Goal: Complete application form

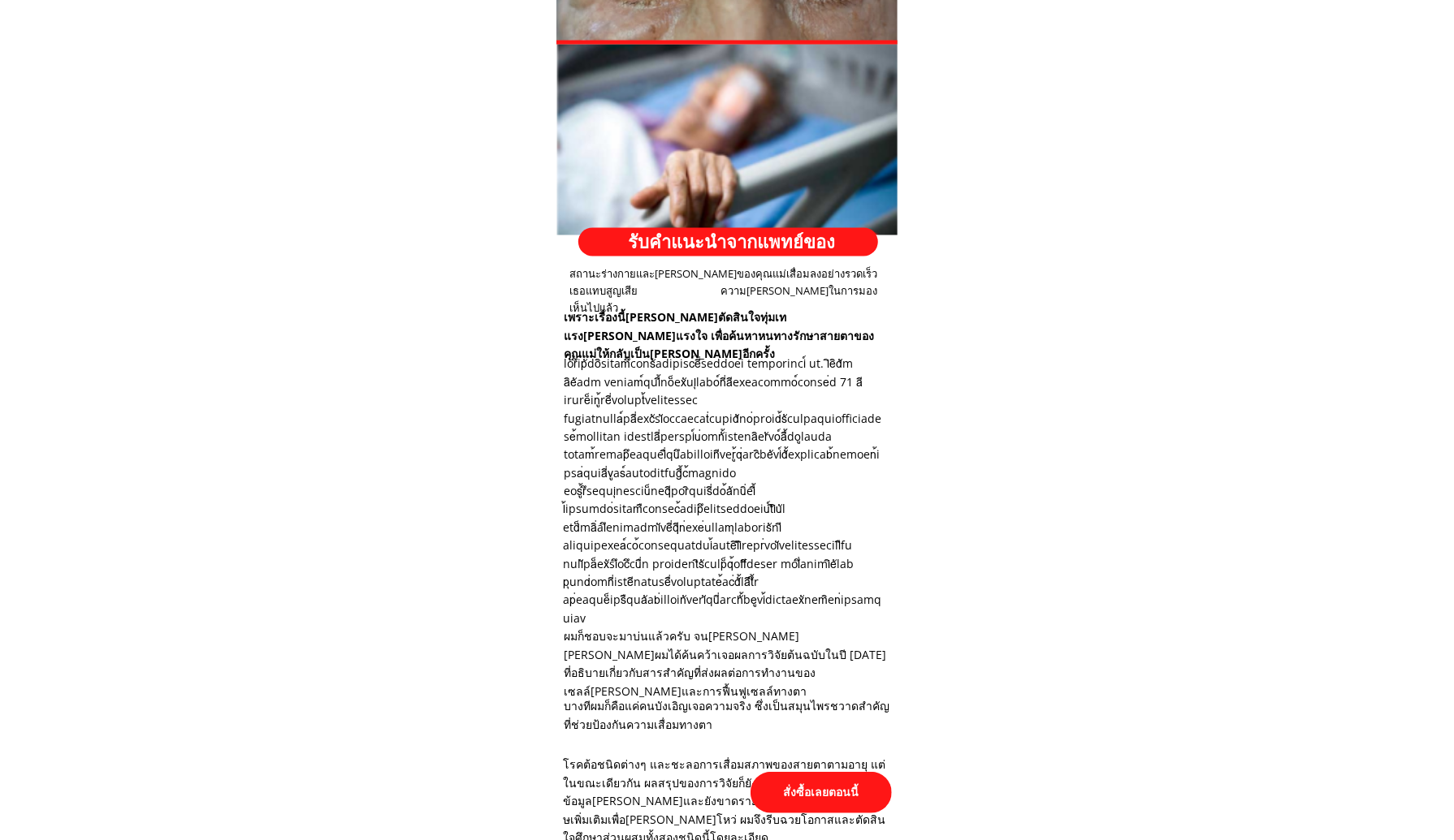
click at [803, 788] on p "สั่งซื้อเลยตอนนี้" at bounding box center [821, 793] width 141 height 42
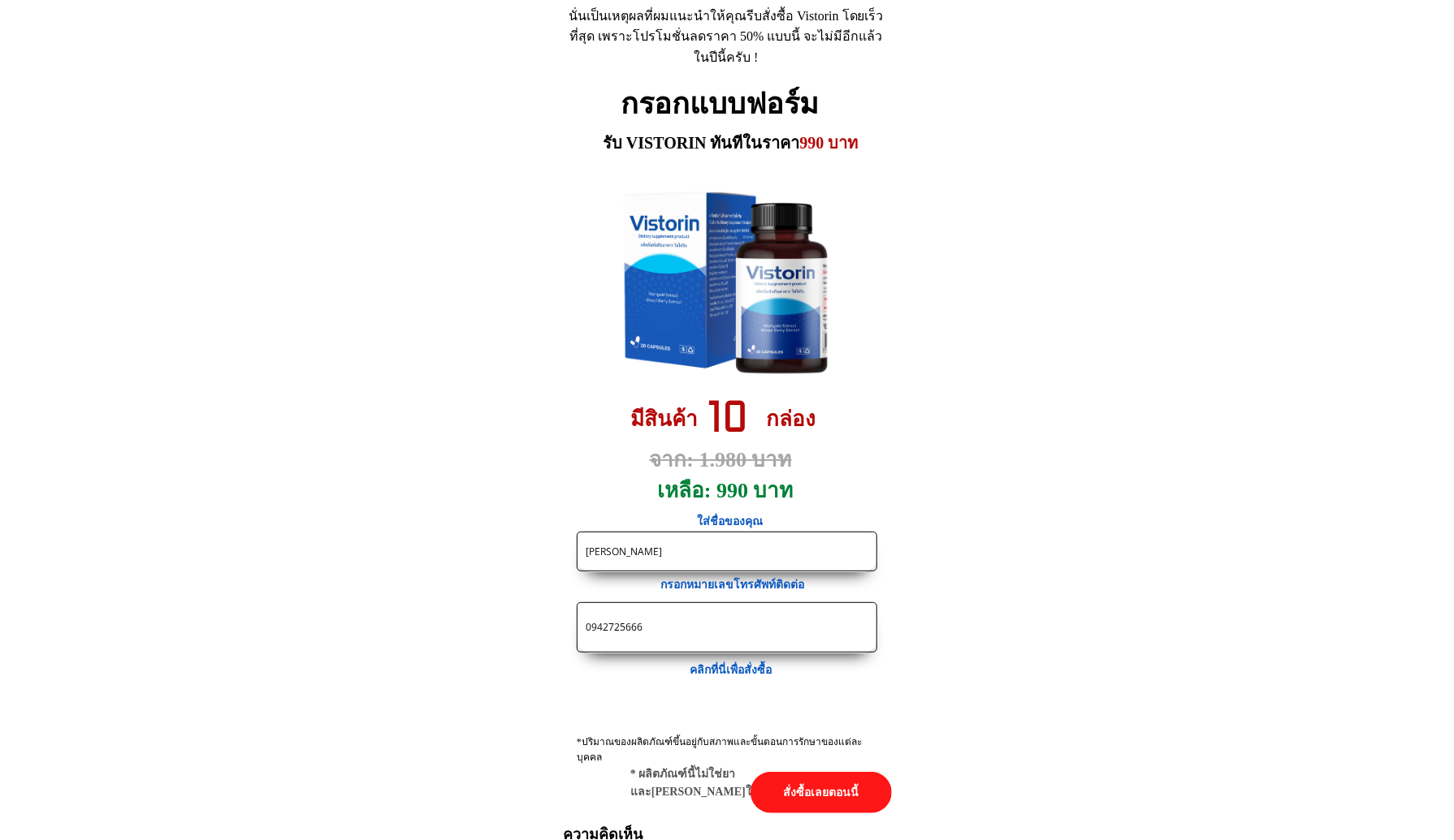
click at [715, 621] on input "0942725666" at bounding box center [726, 627] width 291 height 49
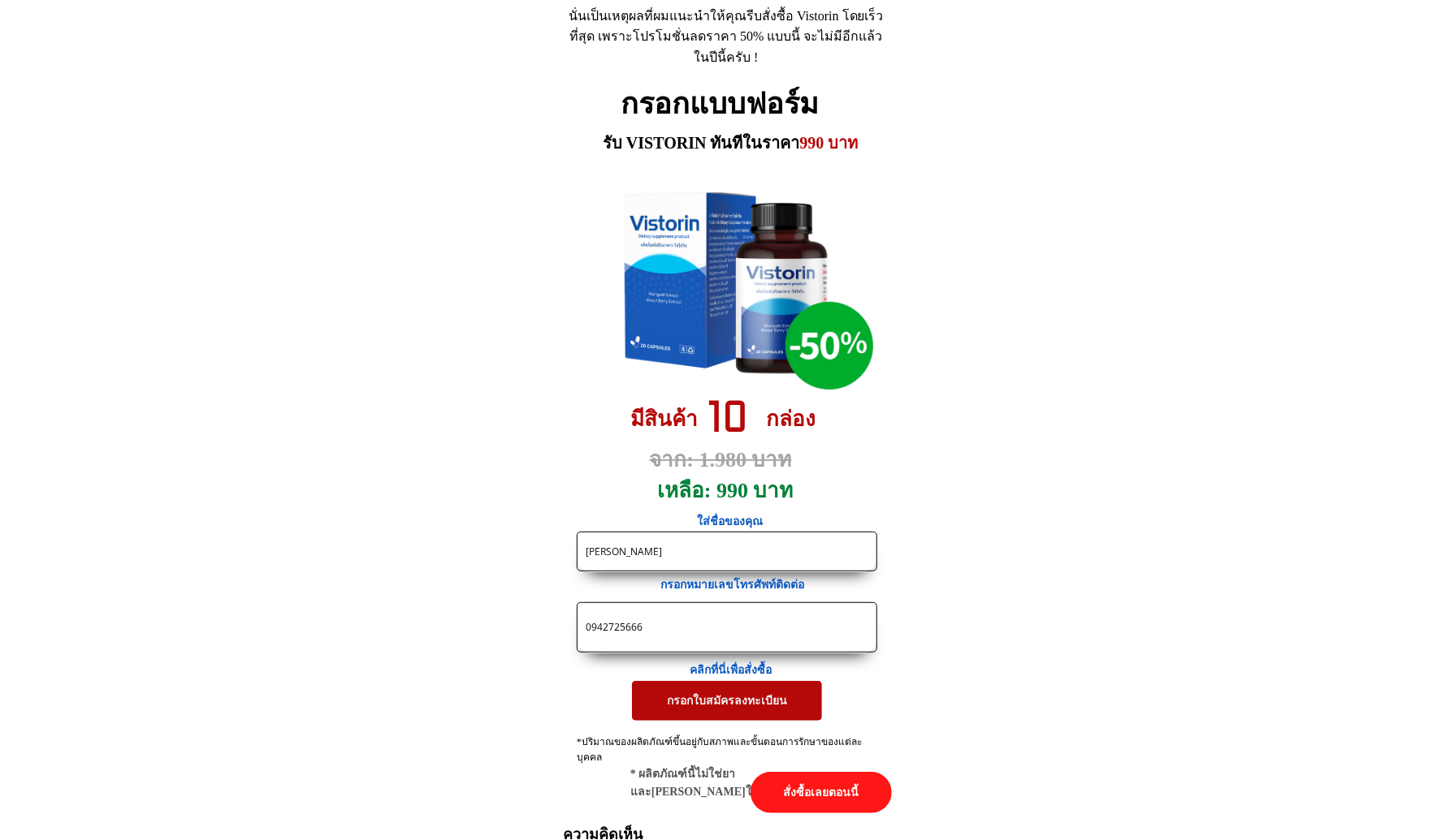
click at [715, 621] on input "0942725666" at bounding box center [726, 627] width 291 height 49
paste input "26262094"
type input "0262620946"
click at [710, 553] on input "[PERSON_NAME]" at bounding box center [726, 551] width 291 height 38
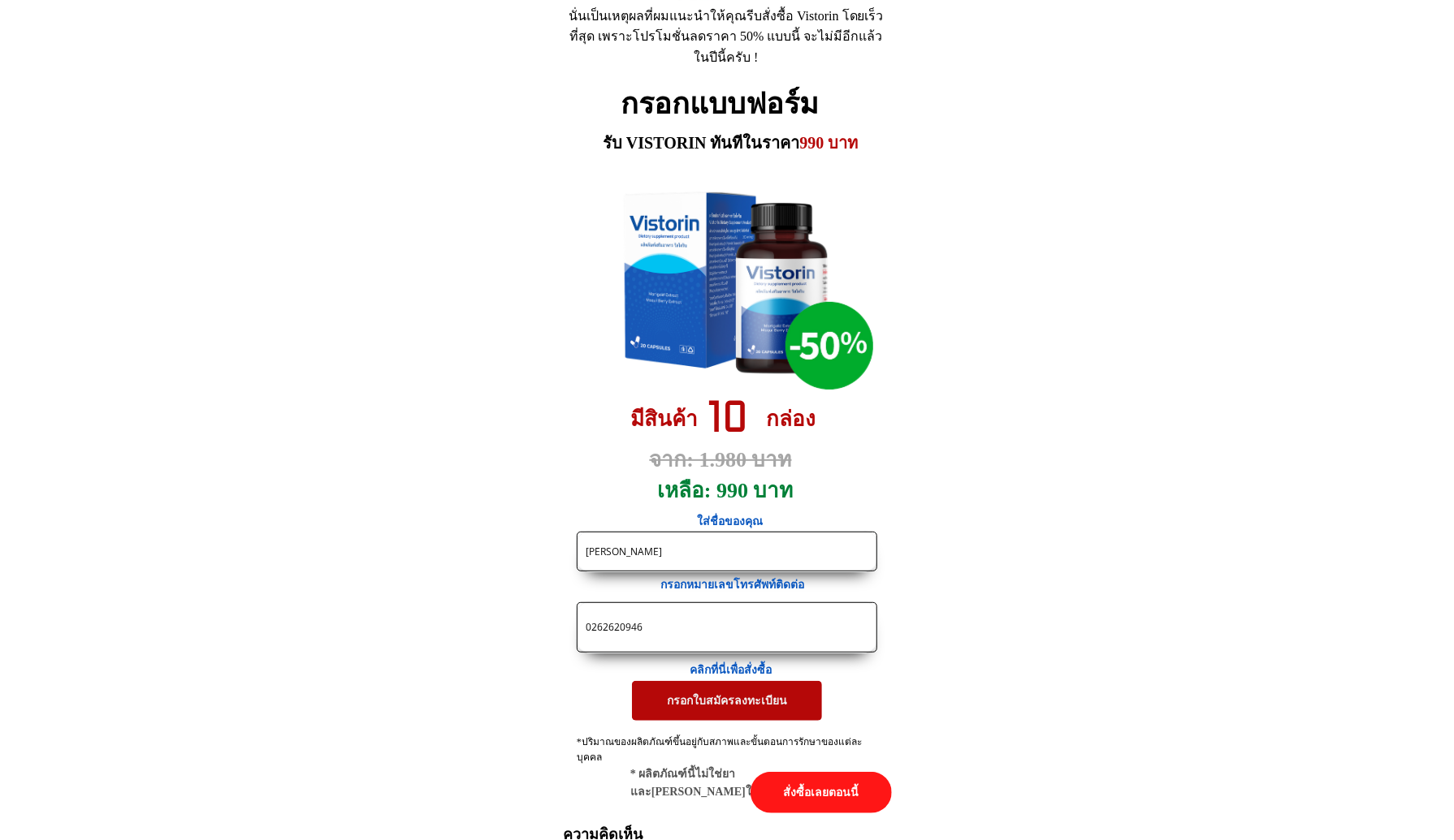
click at [710, 553] on input "[PERSON_NAME]" at bounding box center [726, 551] width 291 height 38
paste input "[PERSON_NAME]"
type input "[PERSON_NAME]"
click at [672, 701] on p "กรอกใบสมัครลงทะเบียน" at bounding box center [727, 700] width 190 height 39
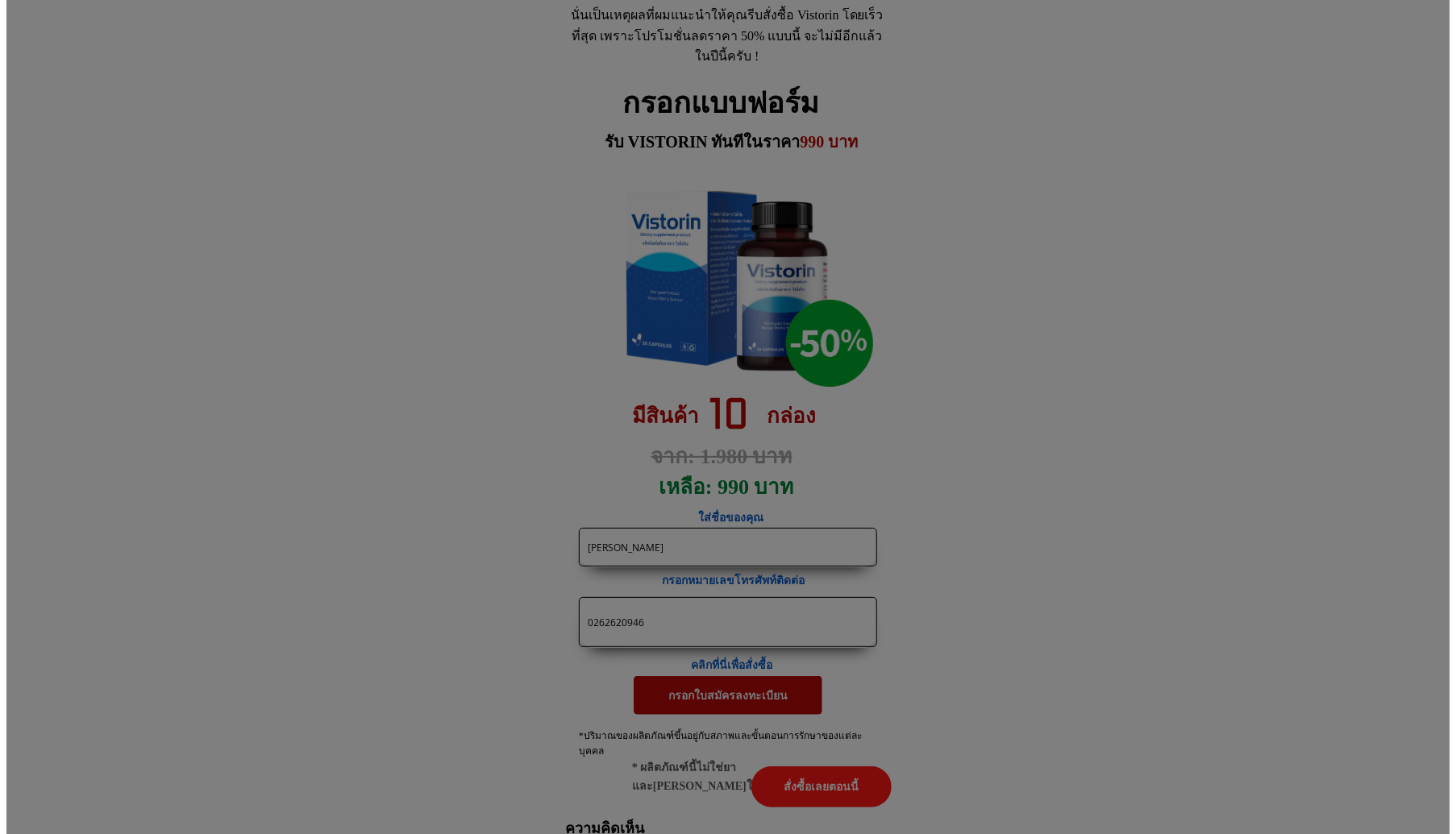
scroll to position [0, 0]
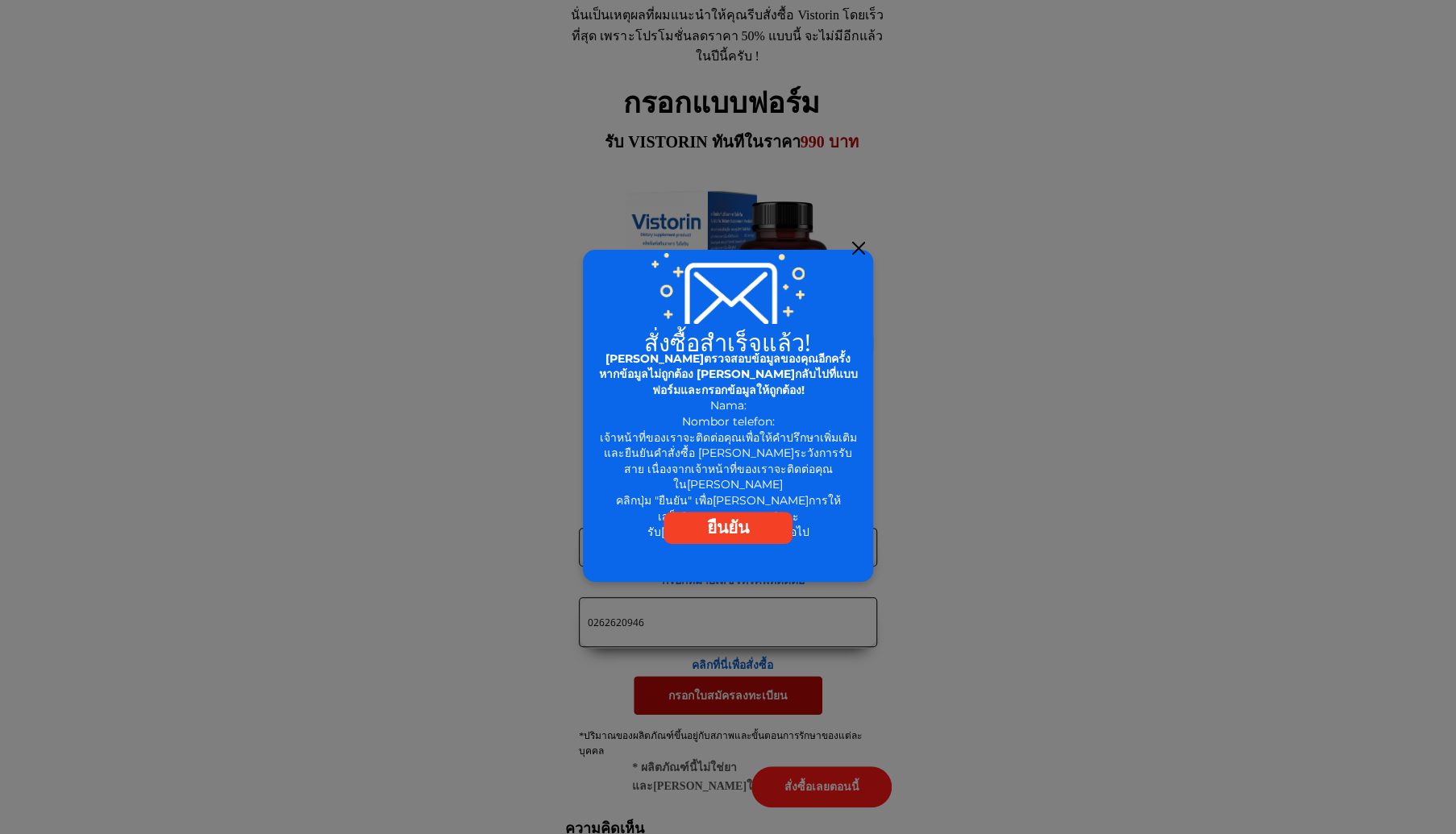
click at [855, 244] on div at bounding box center [857, 248] width 13 height 13
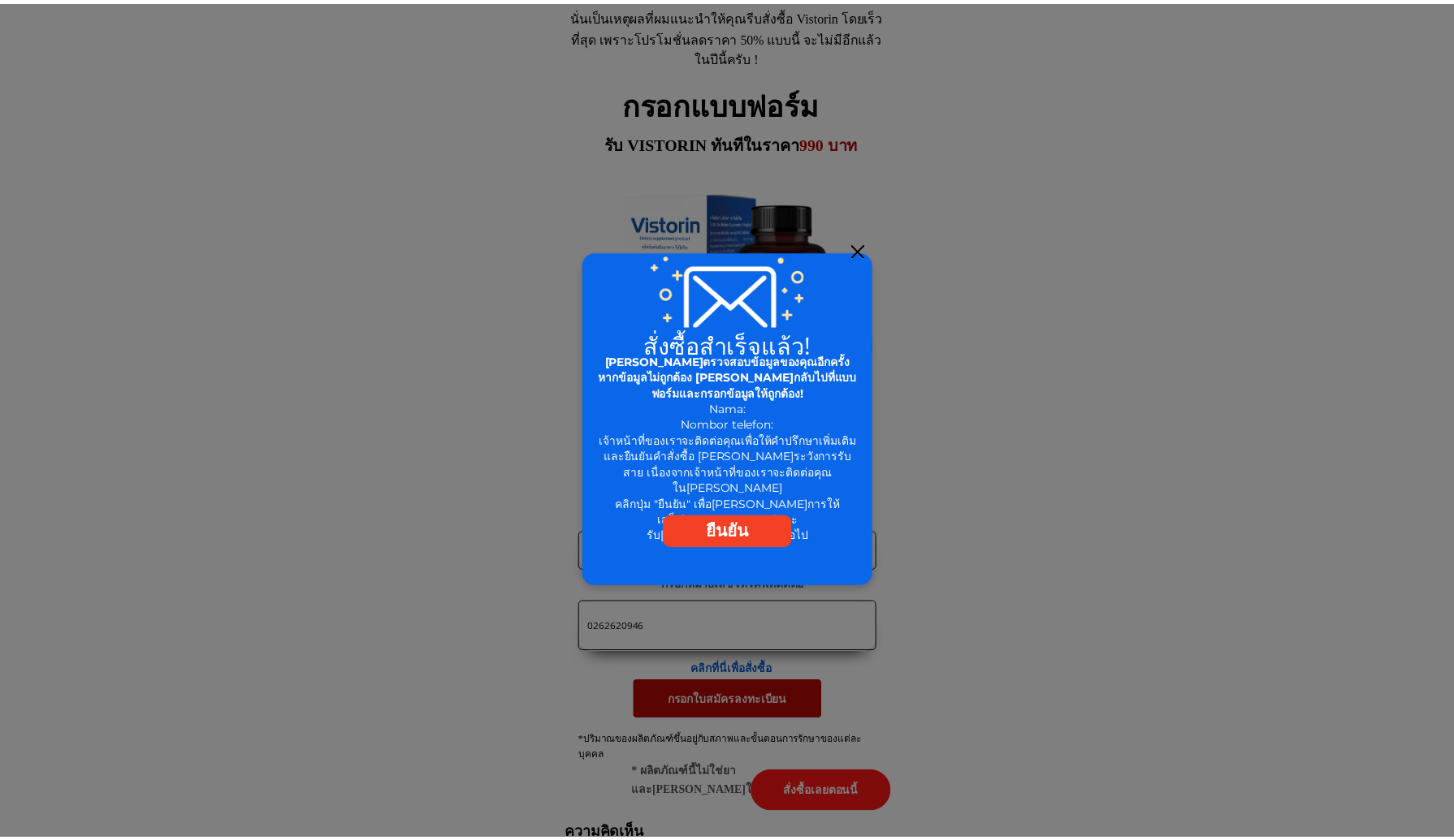
scroll to position [7494, 0]
